Goal: Information Seeking & Learning: Stay updated

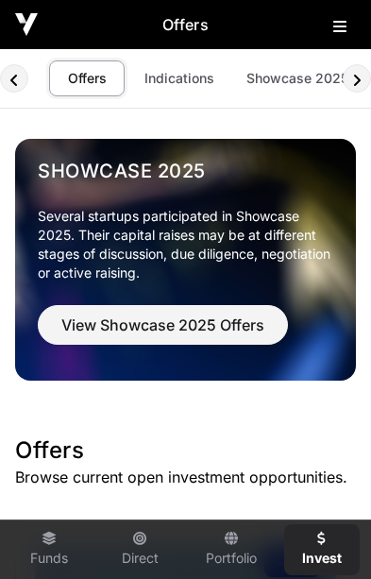
click at [336, 34] on button at bounding box center [345, 22] width 23 height 23
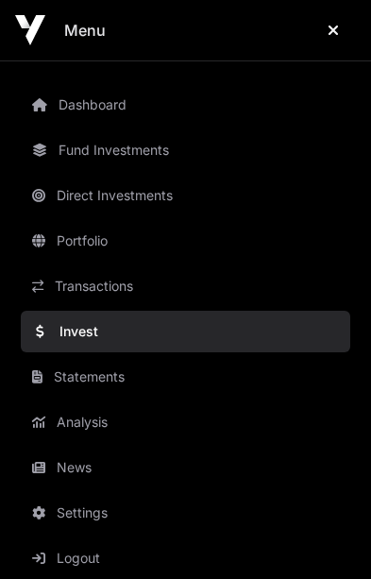
click at [92, 469] on link "News" at bounding box center [186, 468] width 330 height 42
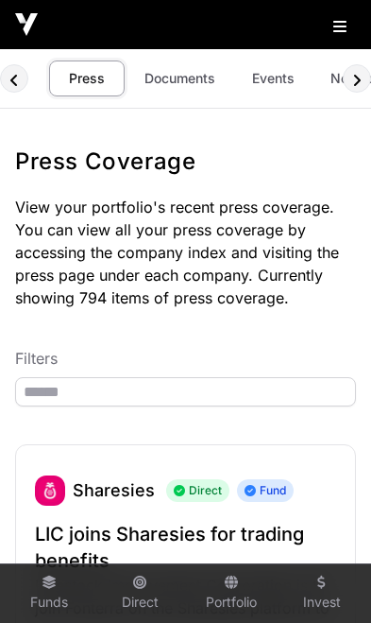
click at [181, 86] on link "Documents" at bounding box center [179, 78] width 95 height 36
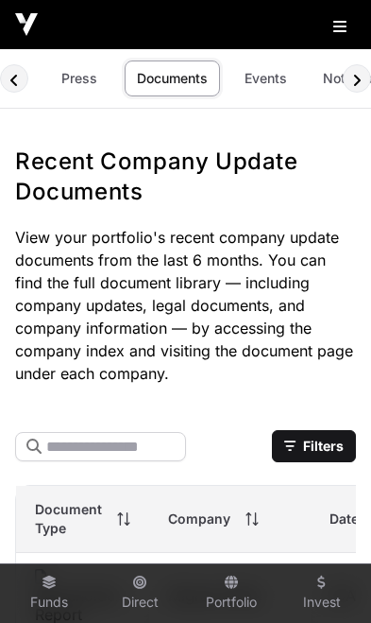
click at [263, 79] on link "Events" at bounding box center [266, 78] width 76 height 36
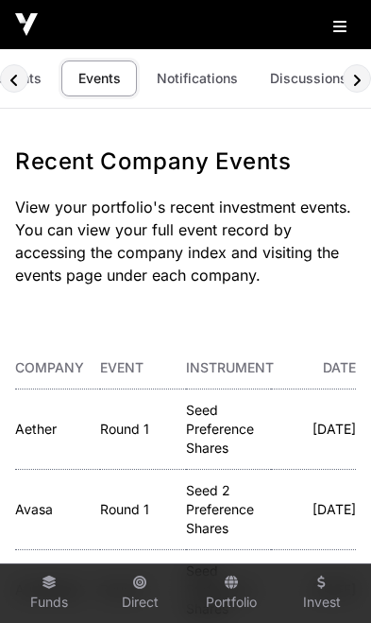
scroll to position [0, 173]
click at [209, 88] on link "Notifications" at bounding box center [199, 78] width 106 height 36
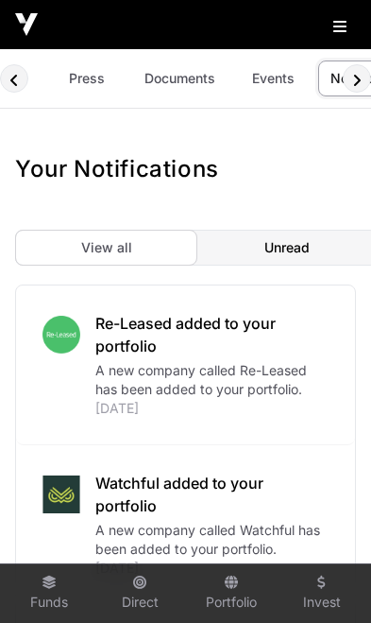
scroll to position [0, 143]
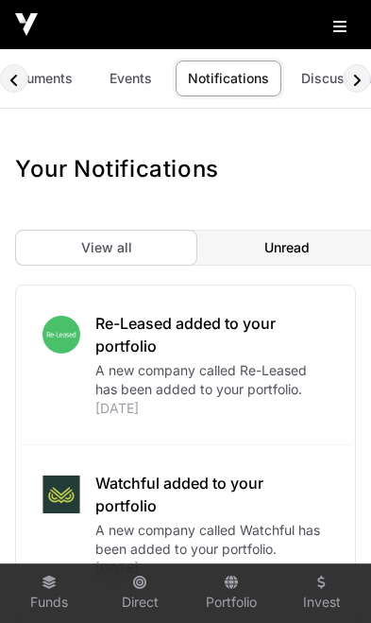
click at [326, 91] on link "Discussions" at bounding box center [340, 78] width 102 height 36
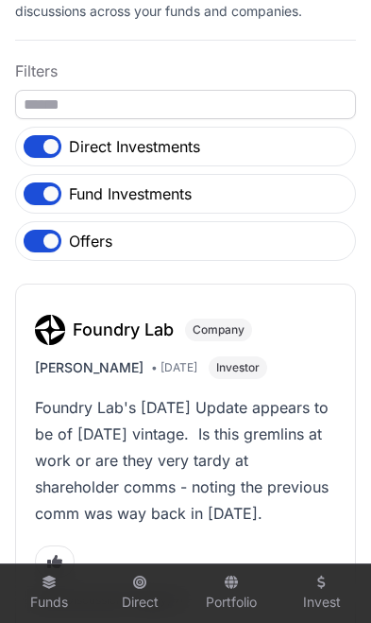
scroll to position [218, 0]
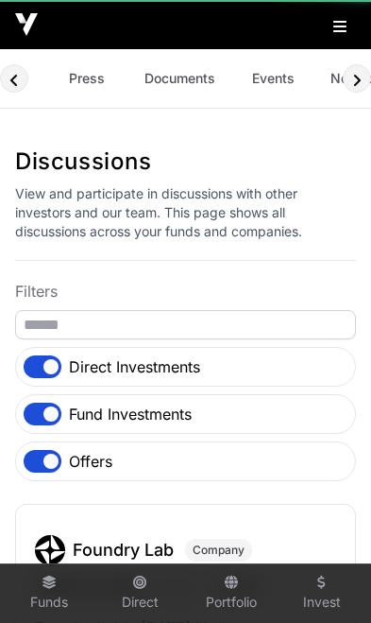
scroll to position [0, 143]
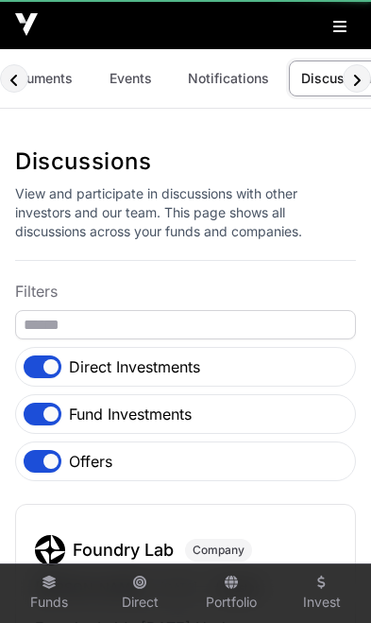
click at [45, 147] on h1 "Discussions" at bounding box center [185, 161] width 341 height 30
click at [60, 361] on div "Direct Investments" at bounding box center [185, 367] width 341 height 40
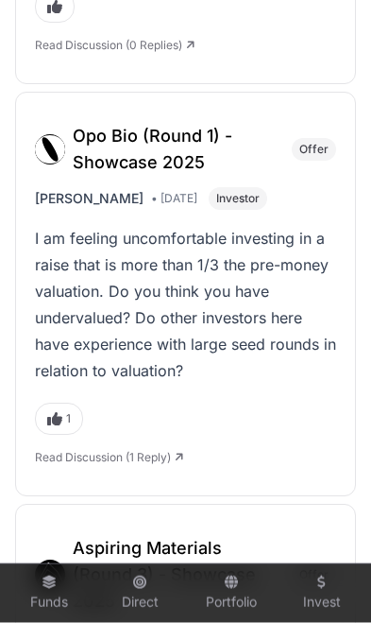
scroll to position [3500, 0]
